Goal: Information Seeking & Learning: Find specific page/section

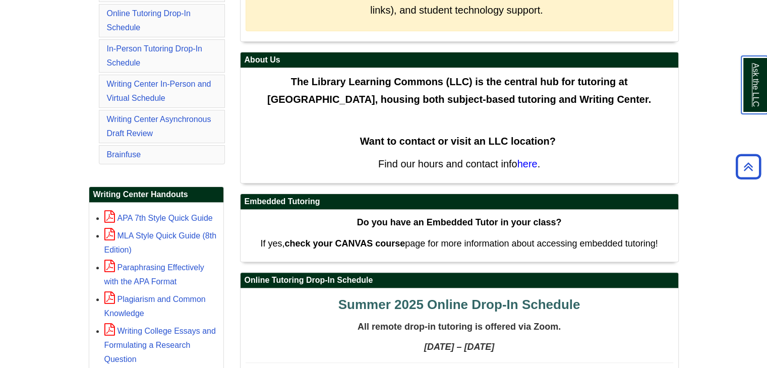
scroll to position [286, 0]
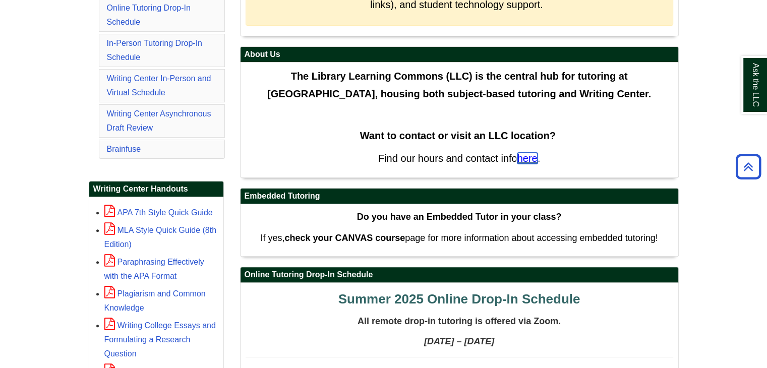
click at [529, 159] on span "here" at bounding box center [527, 158] width 20 height 11
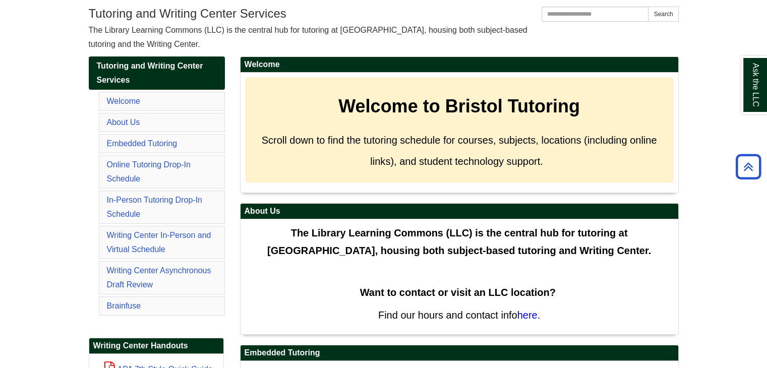
scroll to position [118, 0]
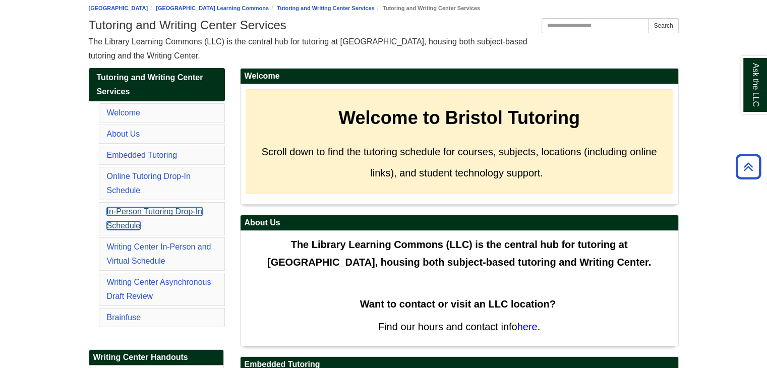
click at [133, 210] on link "In-Person Tutoring Drop-In Schedule" at bounding box center [154, 218] width 95 height 23
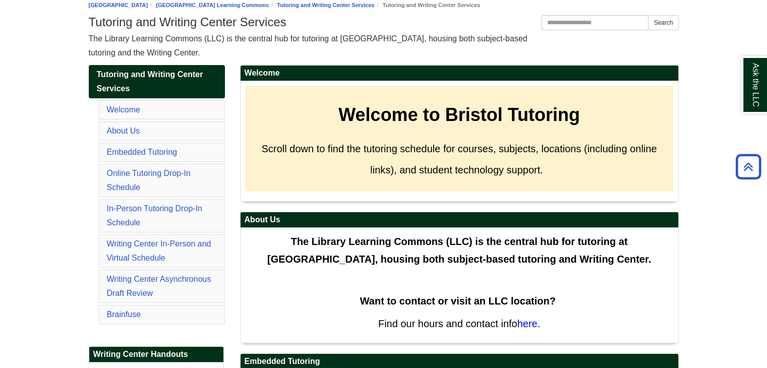
scroll to position [109, 0]
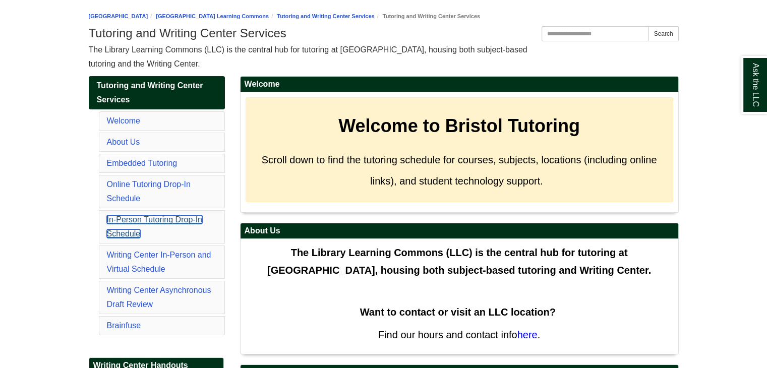
click at [144, 221] on link "In-Person Tutoring Drop-In Schedule" at bounding box center [154, 226] width 95 height 23
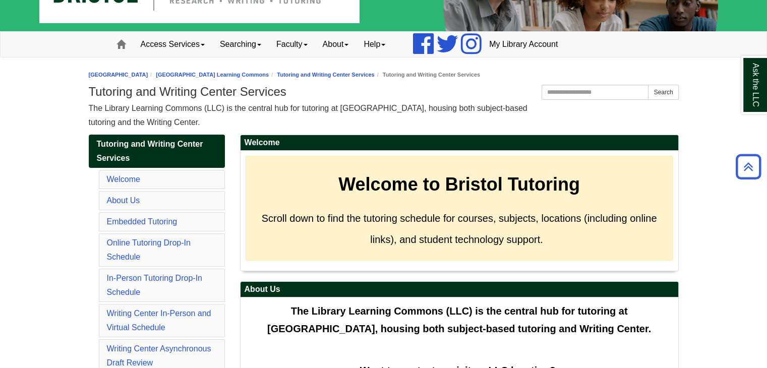
scroll to position [62, 0]
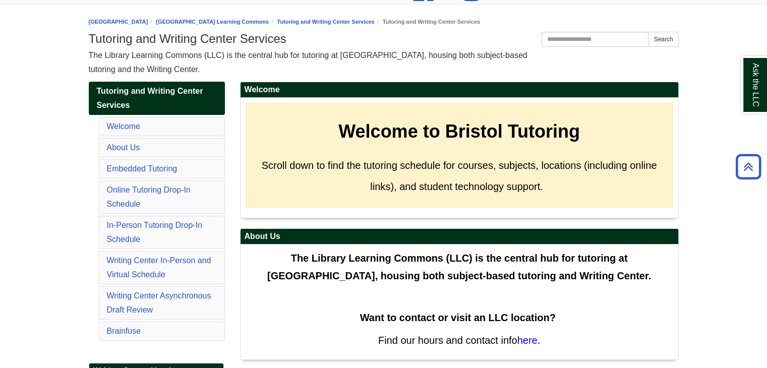
scroll to position [93, 0]
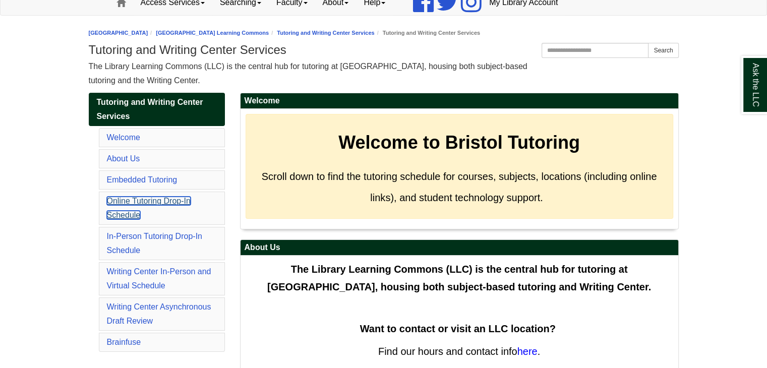
click at [113, 203] on link "Online Tutoring Drop-In Schedule" at bounding box center [149, 208] width 84 height 23
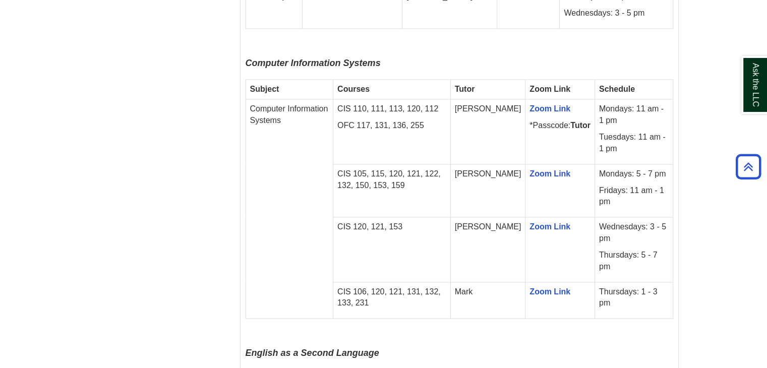
scroll to position [1549, 0]
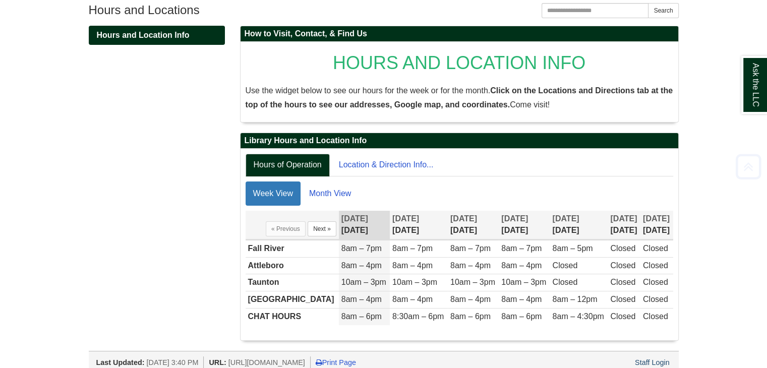
scroll to position [140, 0]
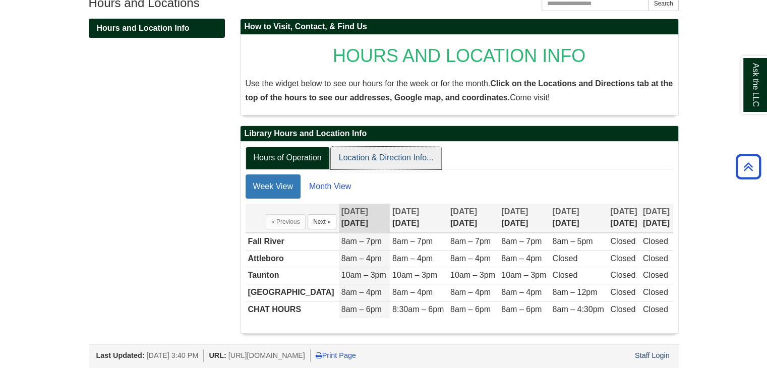
click at [403, 159] on link "Location & Direction Info..." at bounding box center [386, 158] width 111 height 23
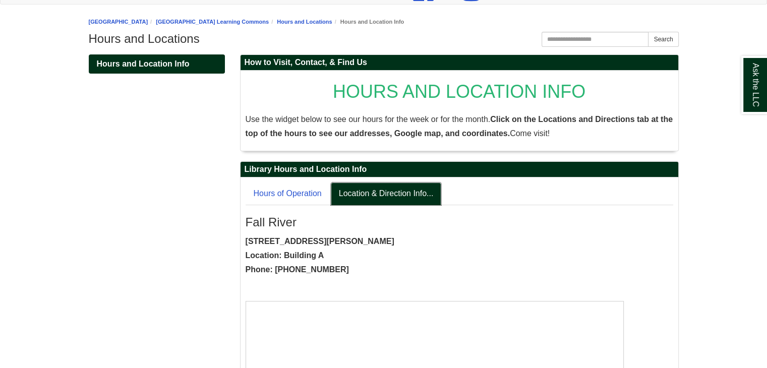
scroll to position [0, 0]
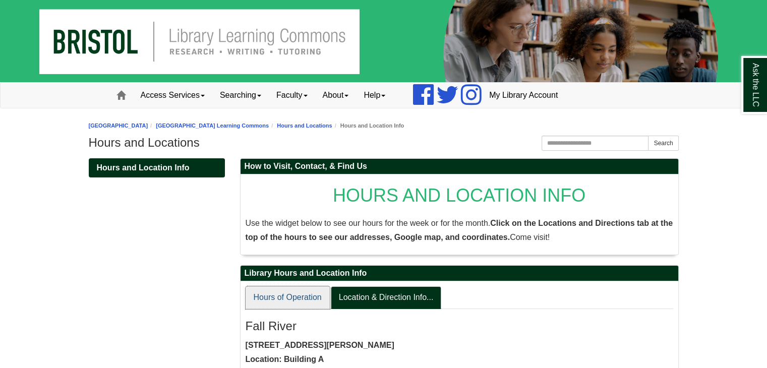
click at [281, 304] on link "Hours of Operation" at bounding box center [288, 297] width 84 height 23
